Goal: Information Seeking & Learning: Find specific page/section

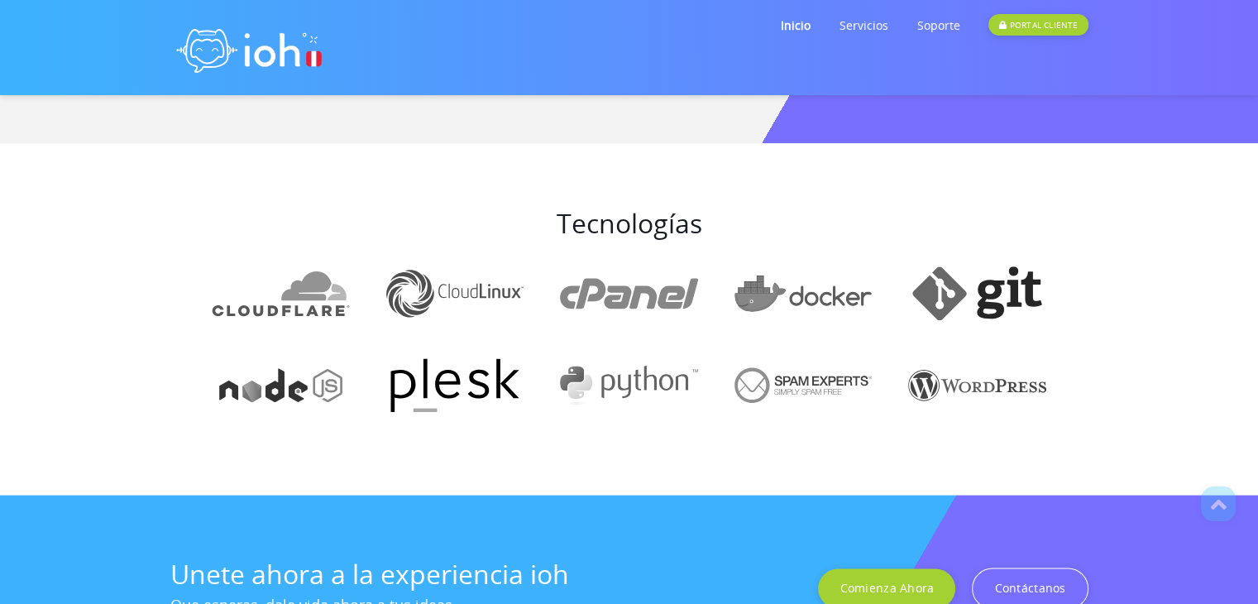
scroll to position [1904, 0]
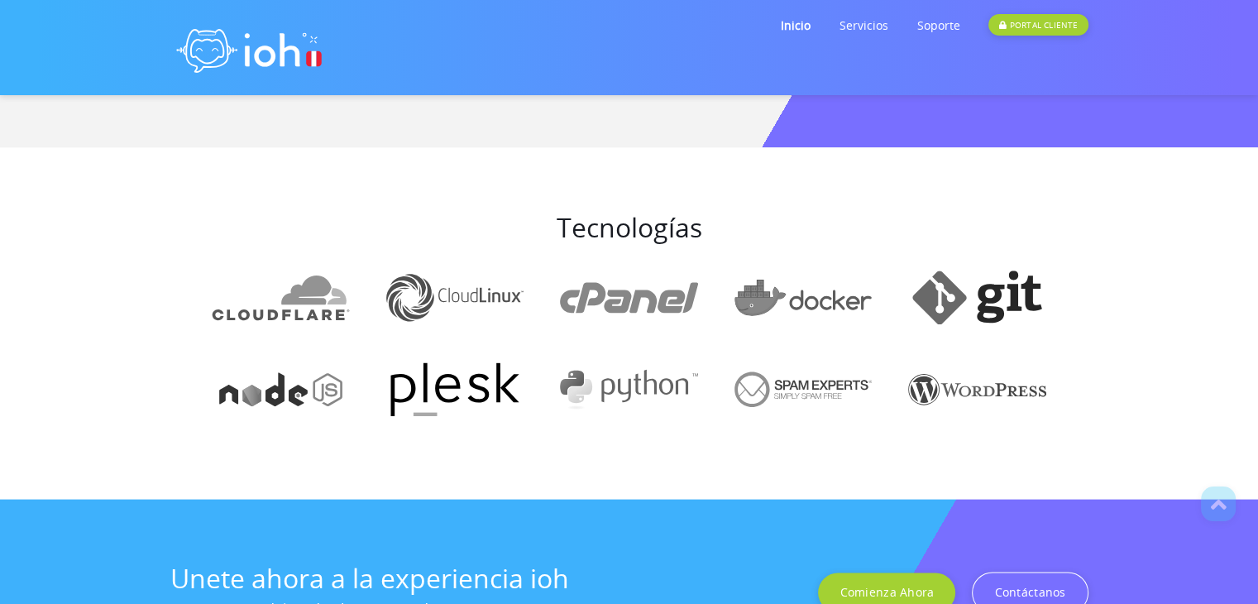
click at [883, 165] on section "Tecnologías" at bounding box center [629, 323] width 1258 height 352
click at [804, 24] on link "Inicio" at bounding box center [795, 25] width 30 height 65
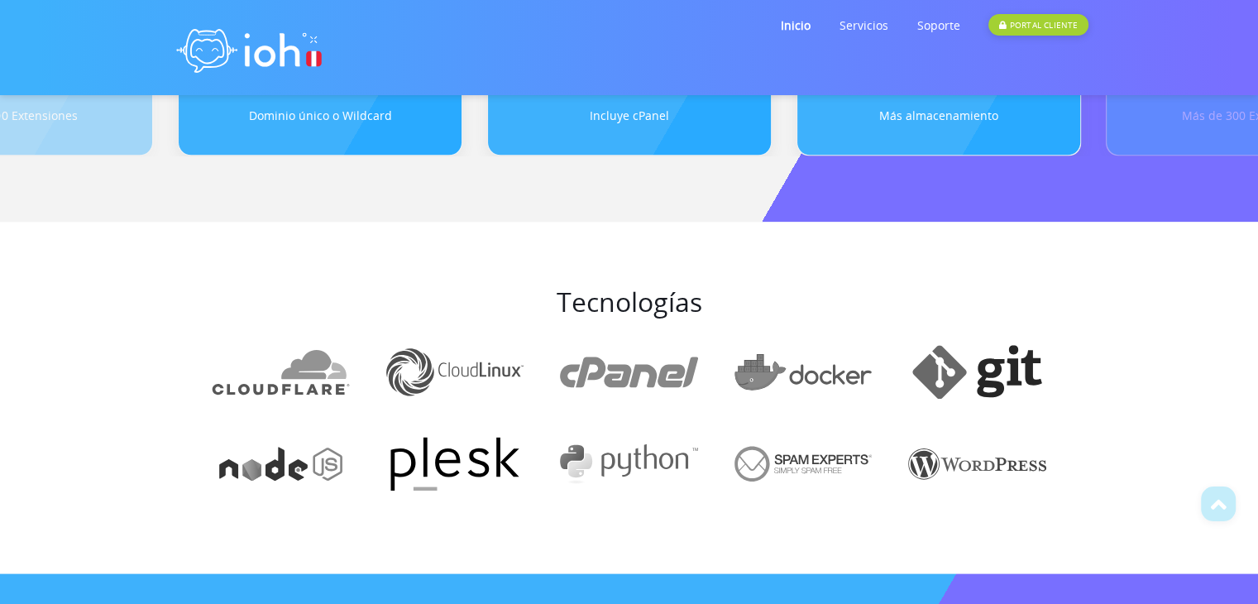
scroll to position [1833, 0]
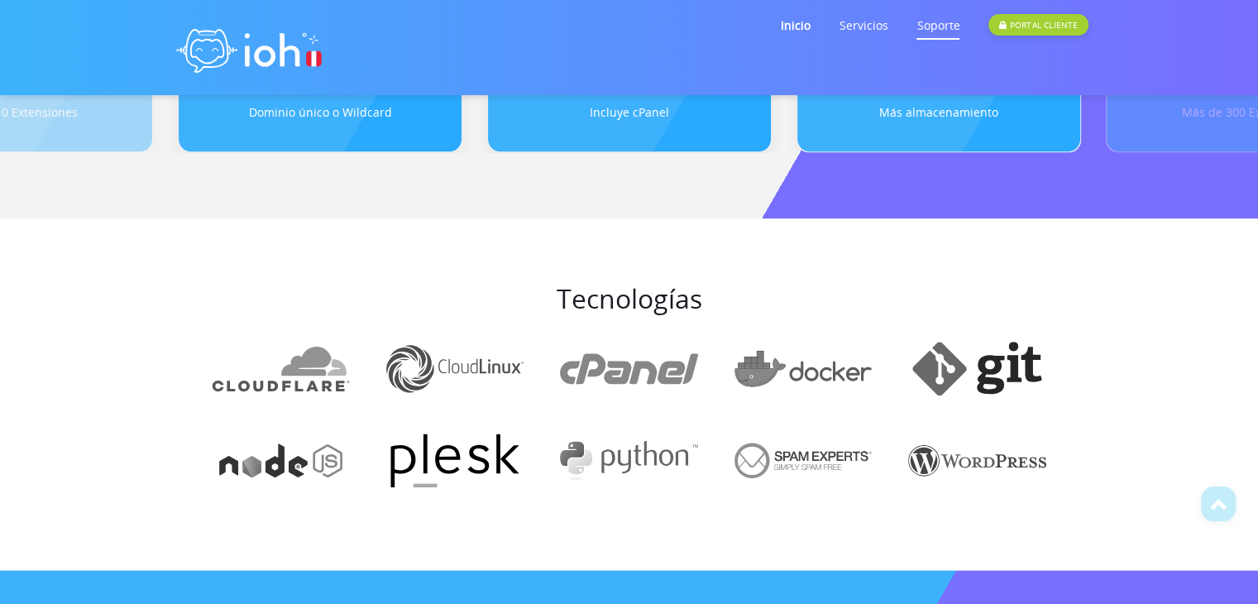
click at [926, 26] on link "Soporte" at bounding box center [938, 25] width 43 height 65
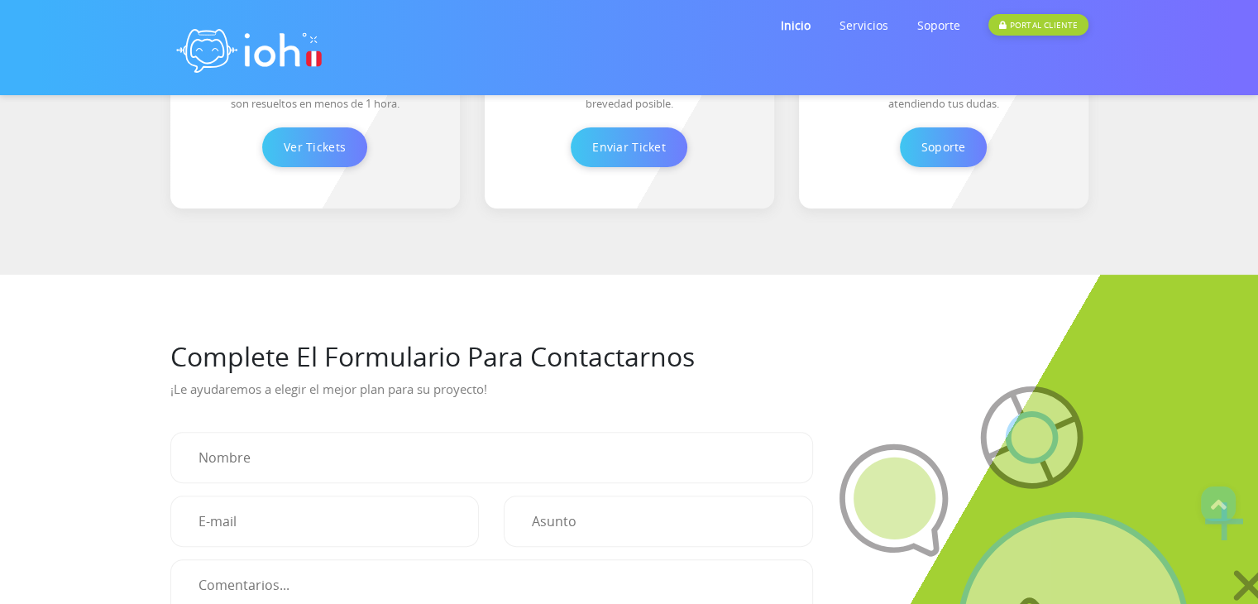
scroll to position [430, 0]
